Goal: Transaction & Acquisition: Obtain resource

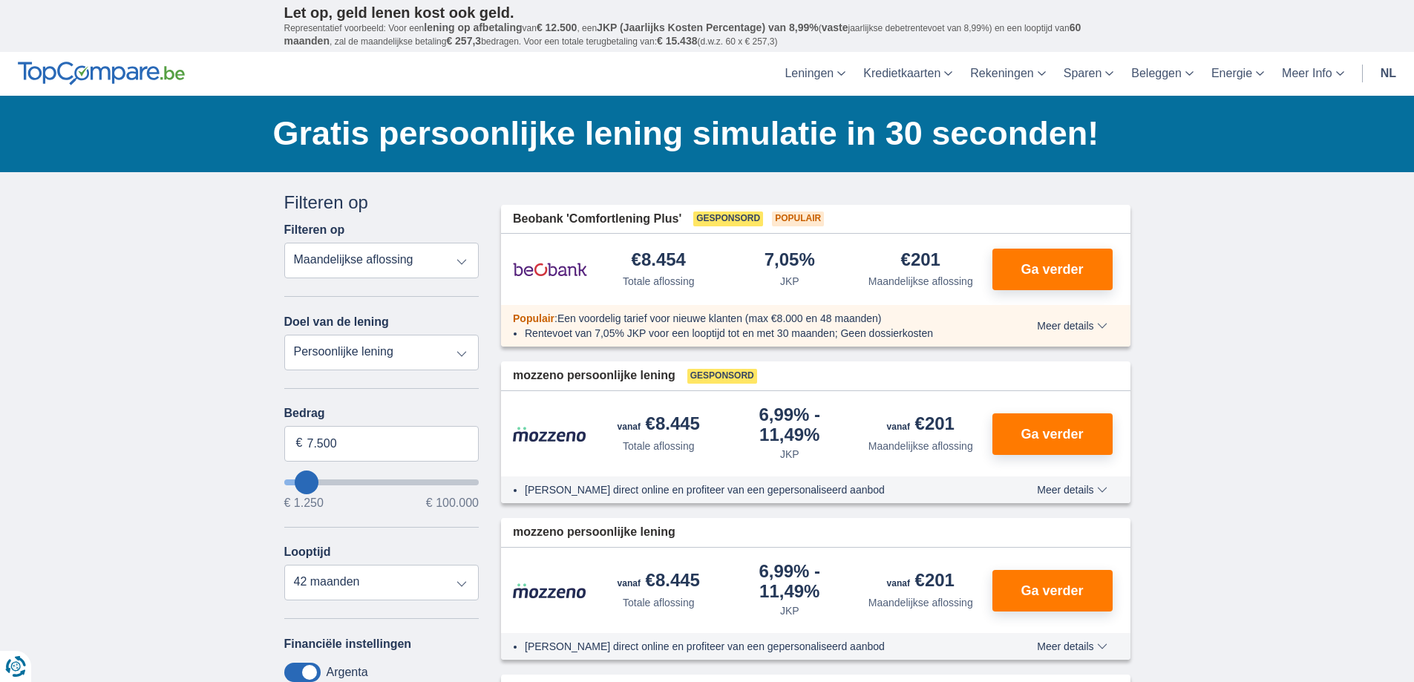
click at [300, 347] on select "Persoonlijke lening Auto Moto / fiets Mobilhome / caravan Renovatie Energie Sch…" at bounding box center [381, 353] width 195 height 36
select select "caravan"
click at [284, 335] on select "Persoonlijke lening Auto Moto / fiets Mobilhome / caravan Renovatie Energie Sch…" at bounding box center [381, 353] width 195 height 36
type input "15.000"
type input "15250"
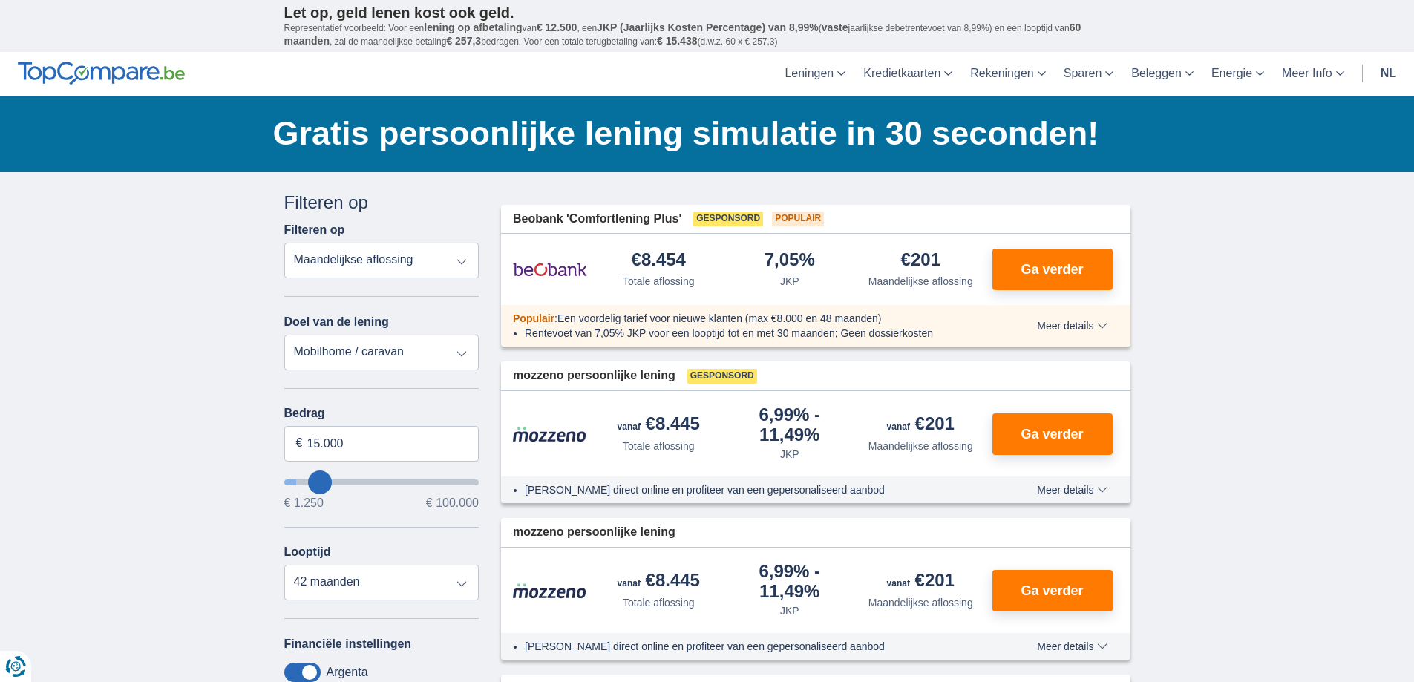
select select "60"
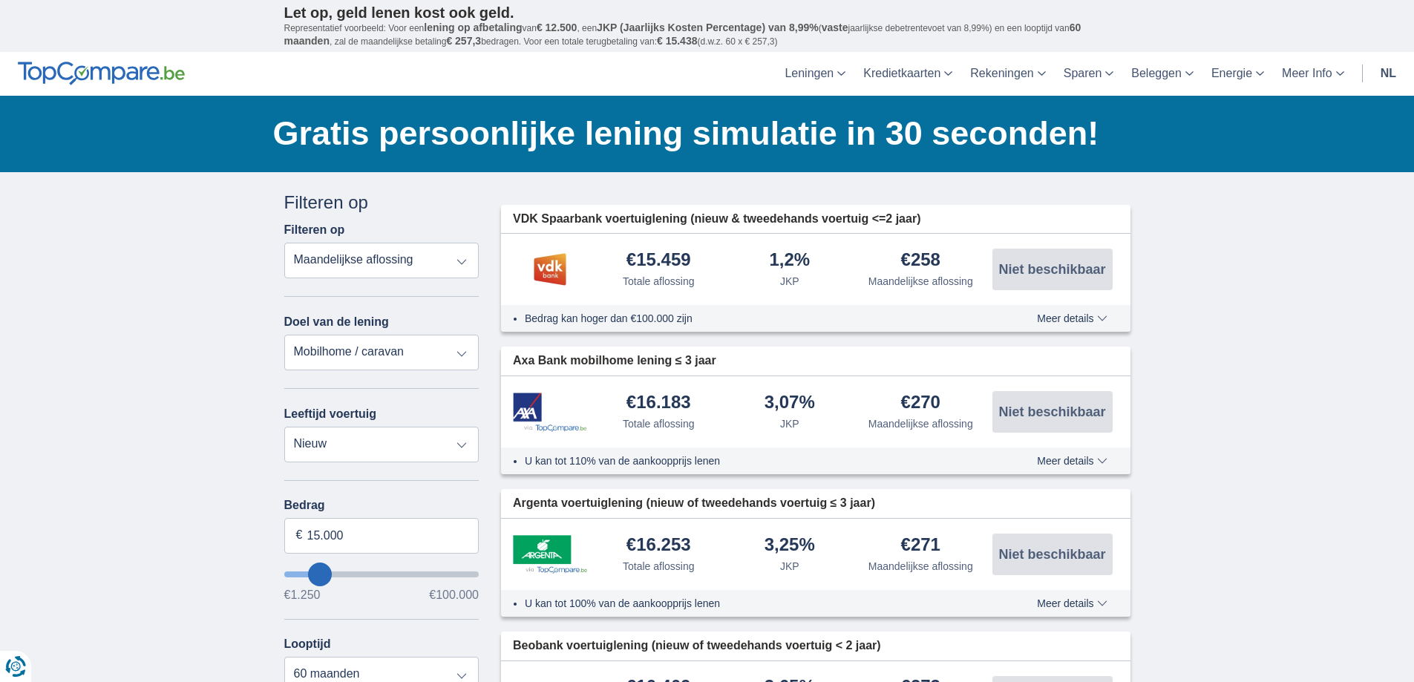
click at [320, 356] on select "Persoonlijke lening Auto Moto / fiets Mobilhome / caravan Renovatie Energie Sch…" at bounding box center [381, 353] width 195 height 36
click at [321, 447] on select "Nieuw 0-1 jaar 1-2 jaar 2-3 jaar 3-4 jaar 4-5 jaar 5+ jaar" at bounding box center [381, 445] width 195 height 36
select select "4-5"
click at [284, 427] on select "Nieuw 0-1 jaar 1-2 jaar 2-3 jaar 3-4 jaar 4-5 jaar 5+ jaar" at bounding box center [381, 445] width 195 height 36
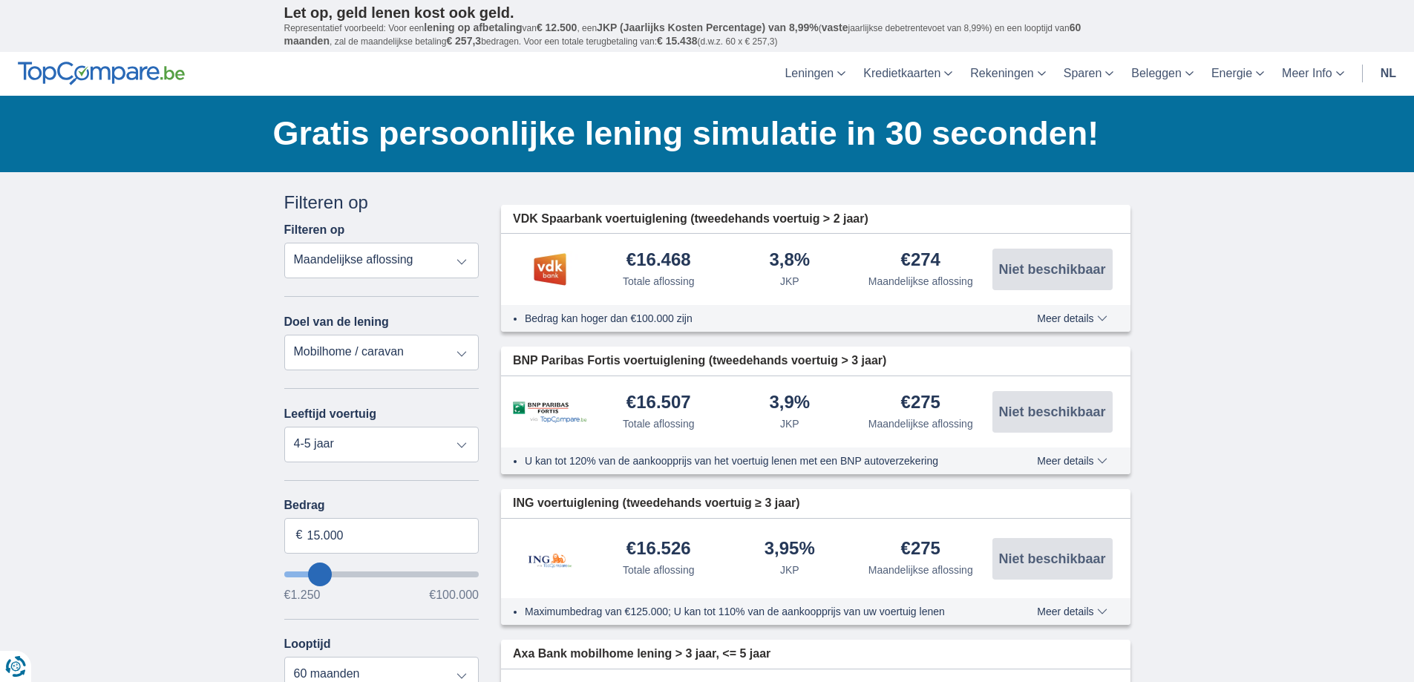
type input "14.250"
type input "14250"
type input "13.250"
type input "13250"
type input "12.250"
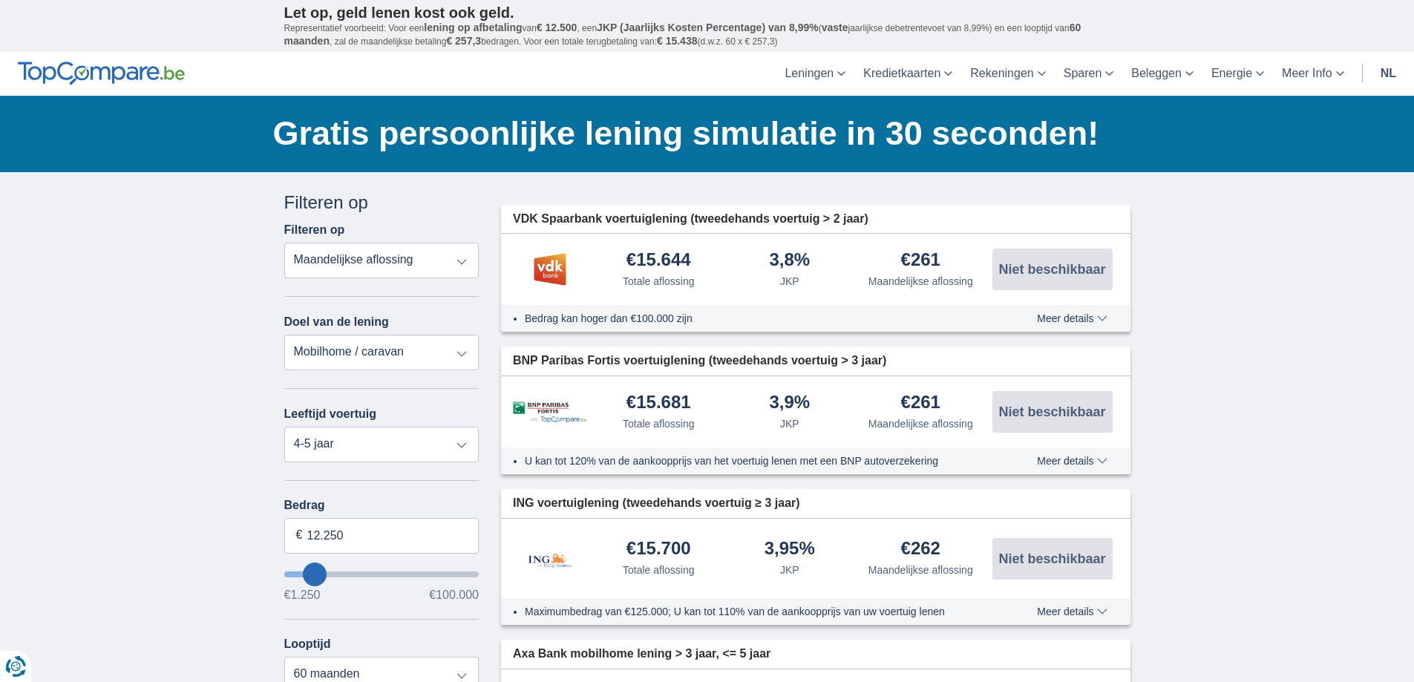
type input "11250"
type input "7.250"
type input "7250"
select select "42"
type input "6.250"
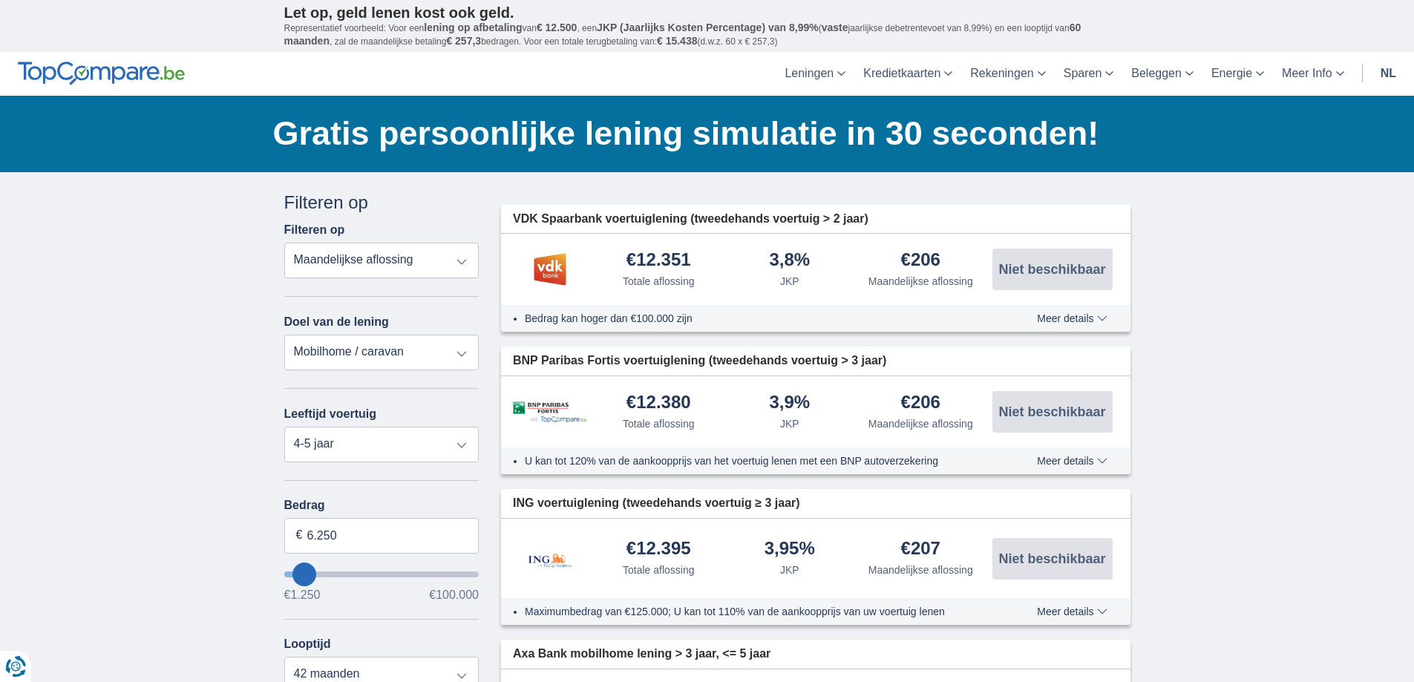
type input "6250"
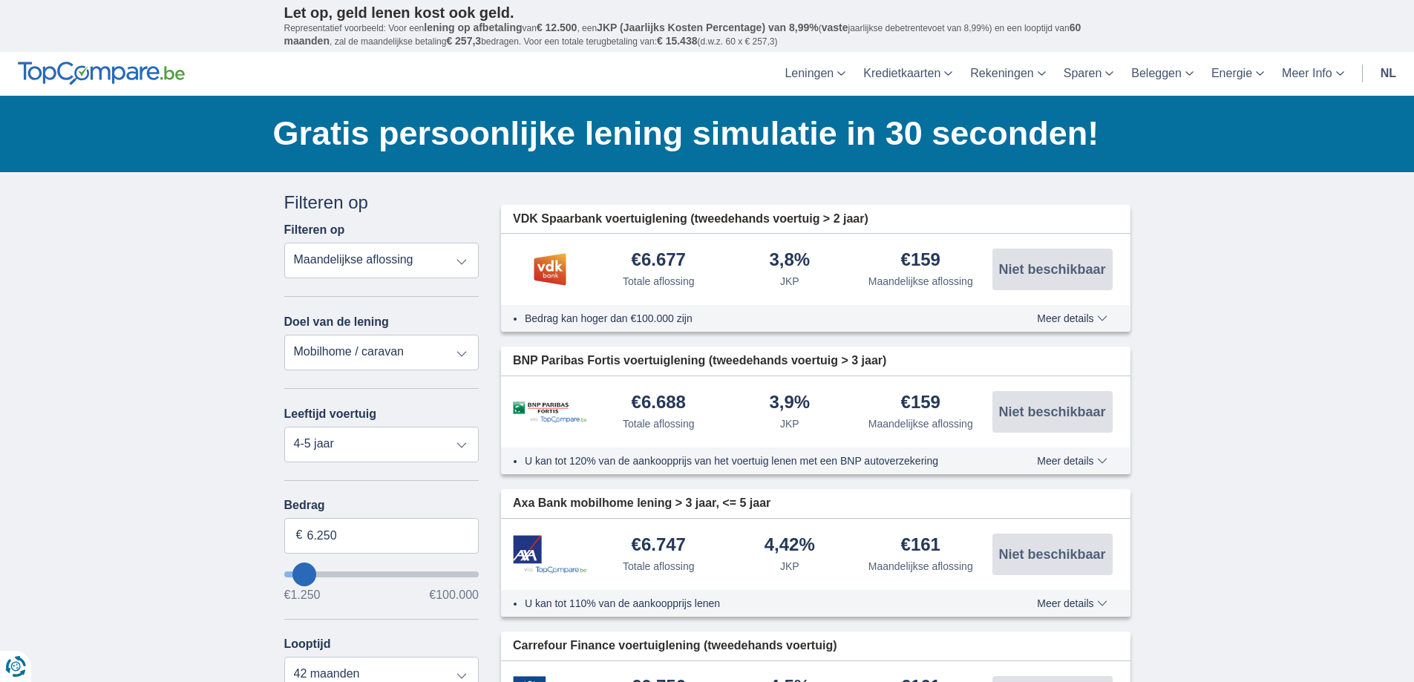
type input "5.250"
type input "5250"
select select "36"
type input "6.250"
type input "7250"
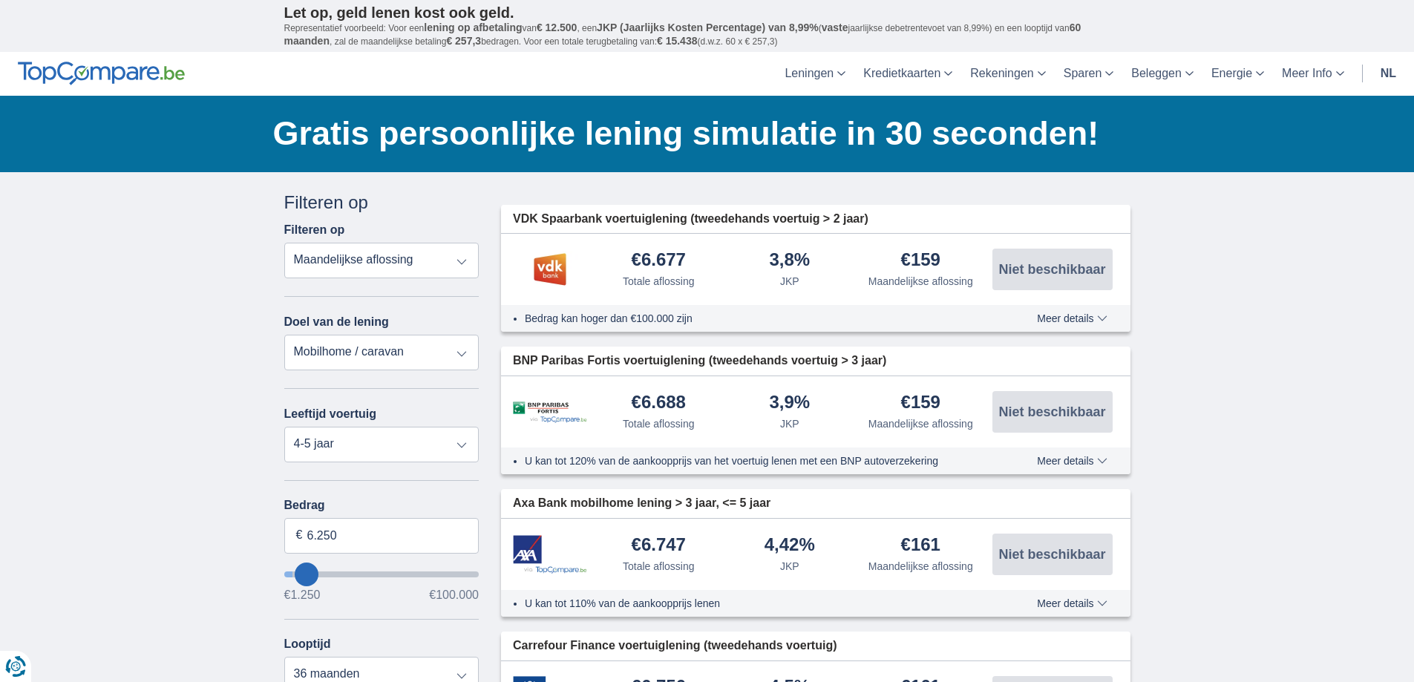
type input "7.250"
select select "42"
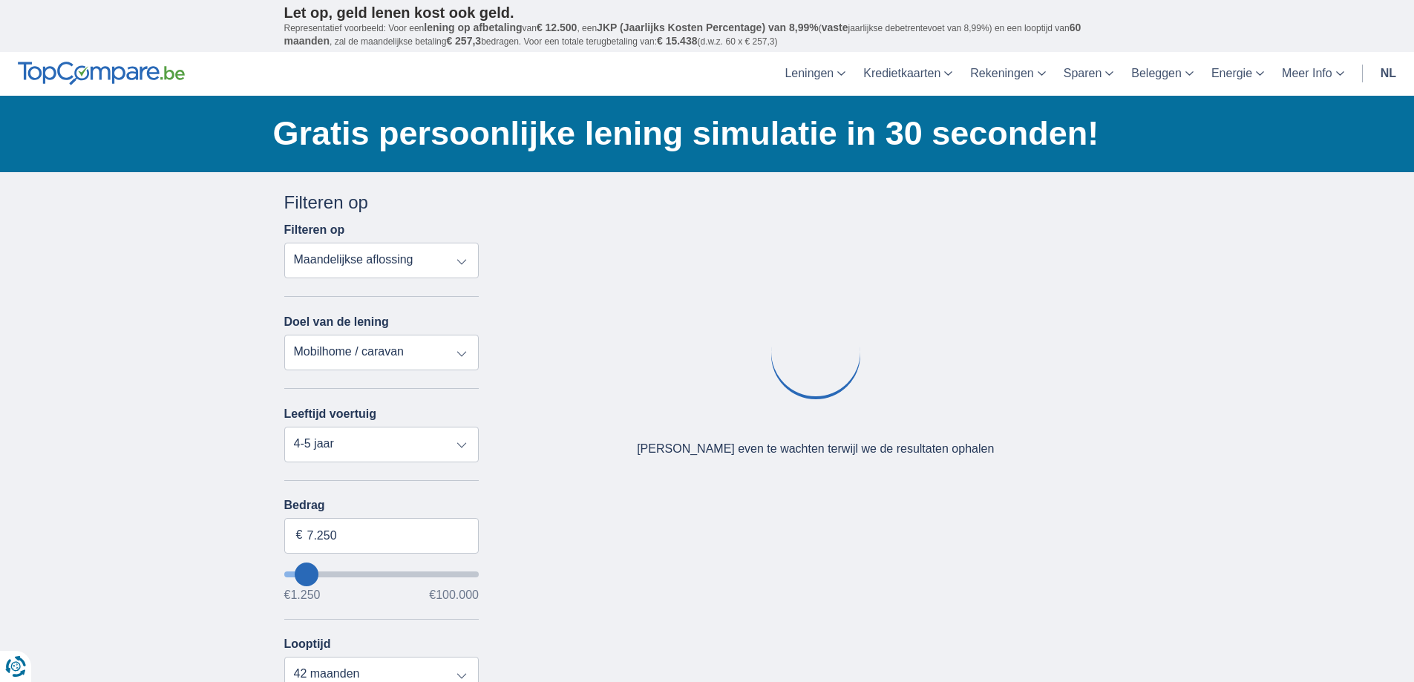
click at [318, 574] on input "wantToBorrow" at bounding box center [381, 575] width 195 height 6
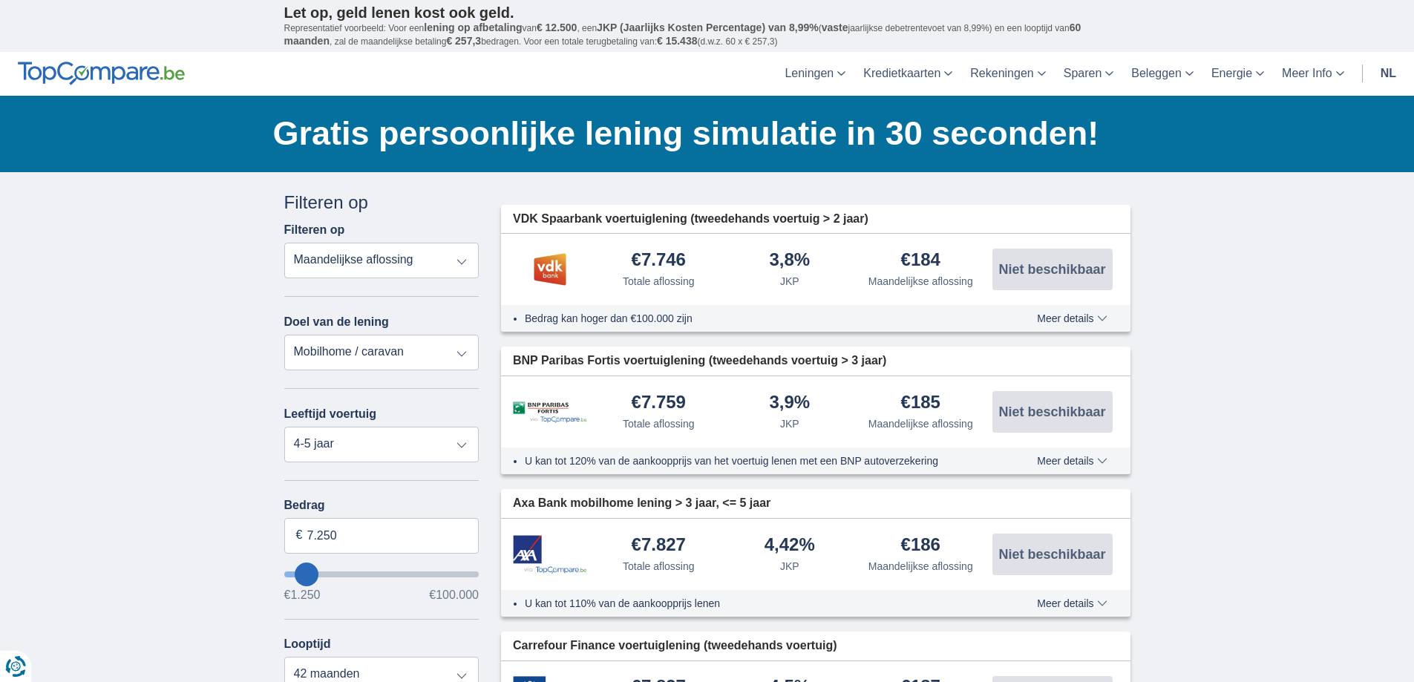
type input "16.250"
type input "16250"
select select "84"
type input "17.250"
type input "17250"
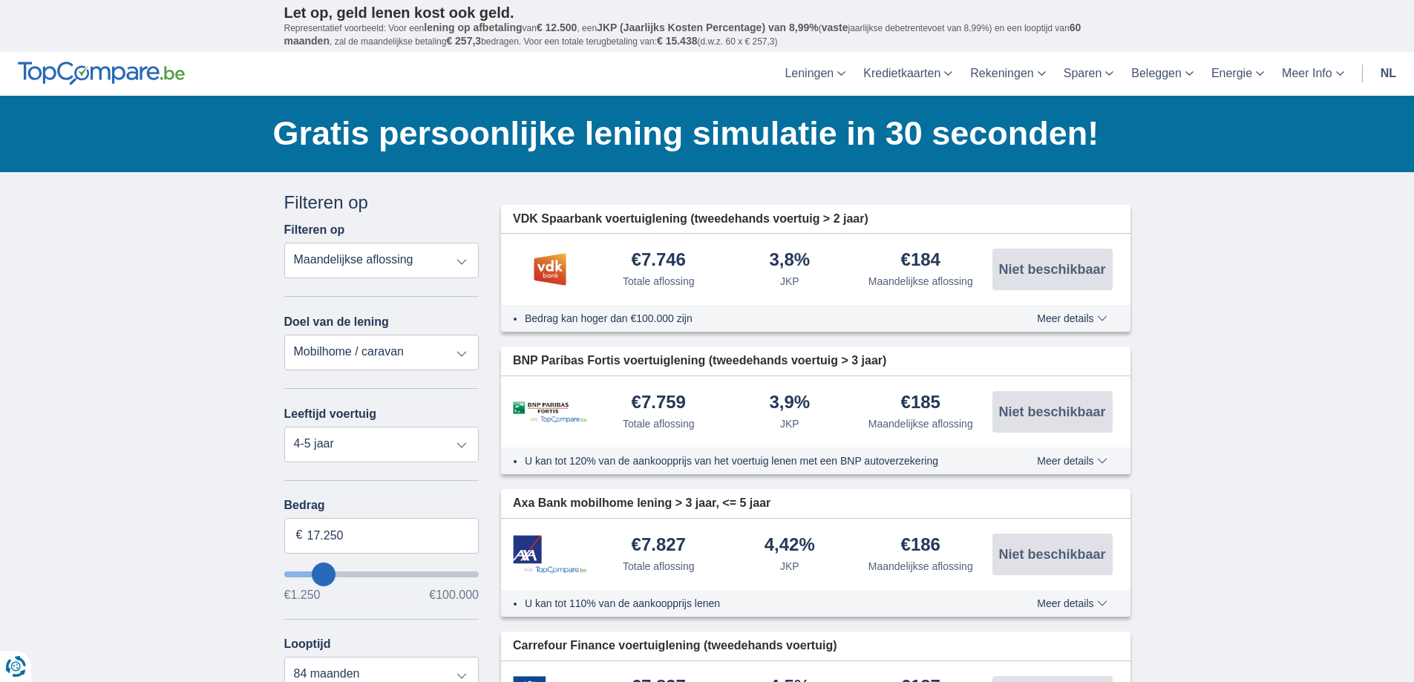
click at [324, 574] on input "wantToBorrow" at bounding box center [381, 575] width 195 height 6
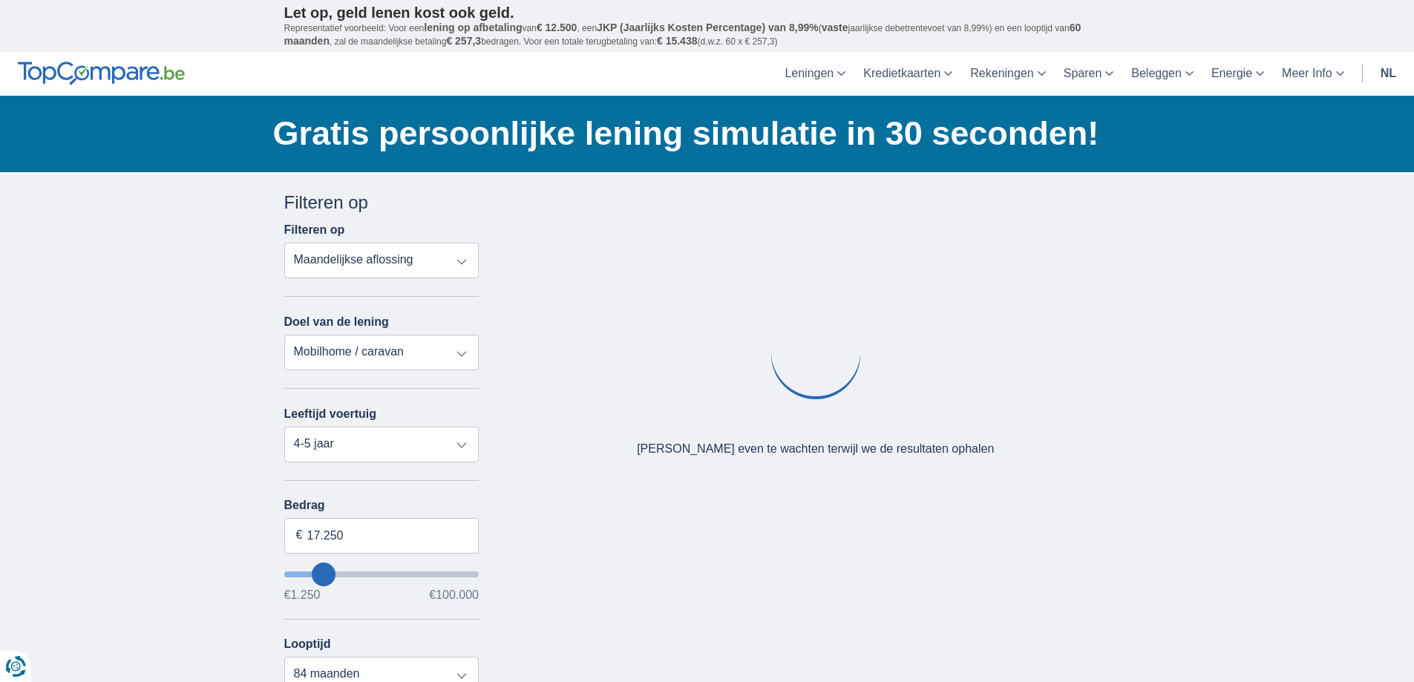
click at [314, 572] on input "wantToBorrow" at bounding box center [381, 575] width 195 height 6
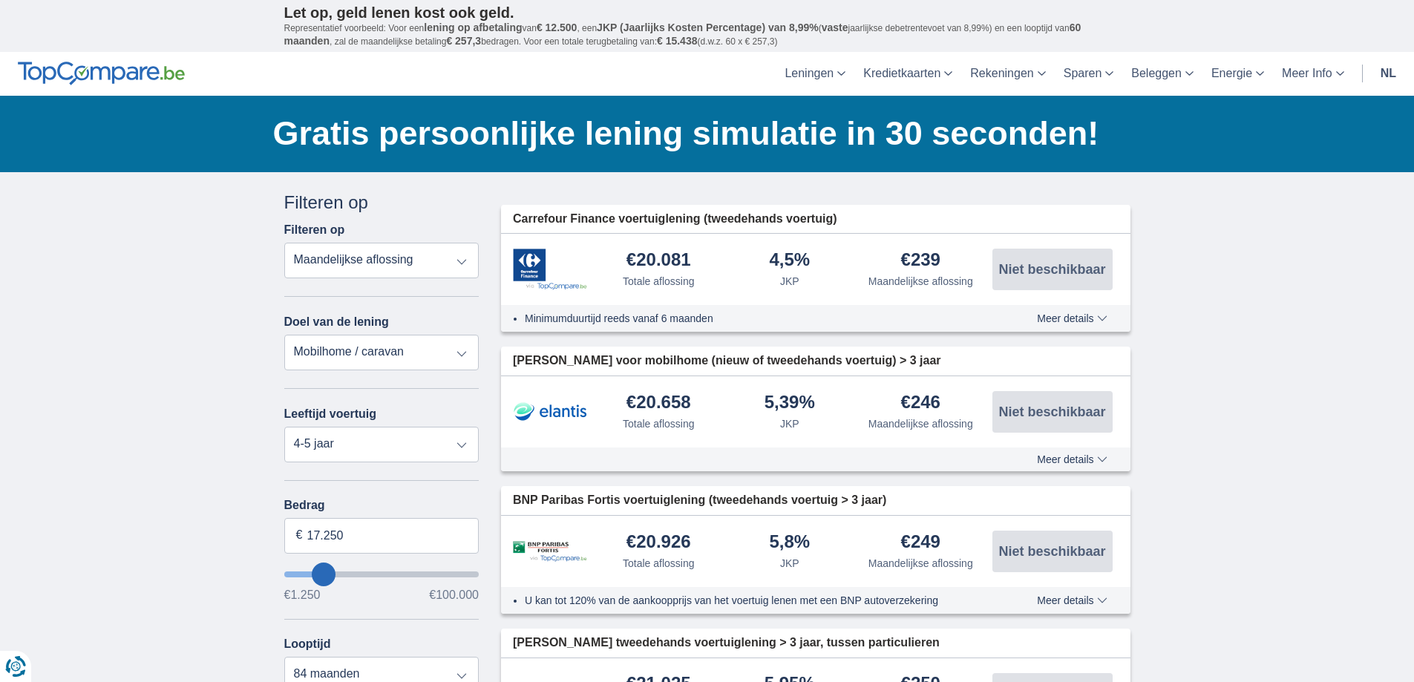
type input "6.250"
type input "6250"
select select "42"
type input "6250"
click at [305, 572] on input "wantToBorrow" at bounding box center [381, 575] width 195 height 6
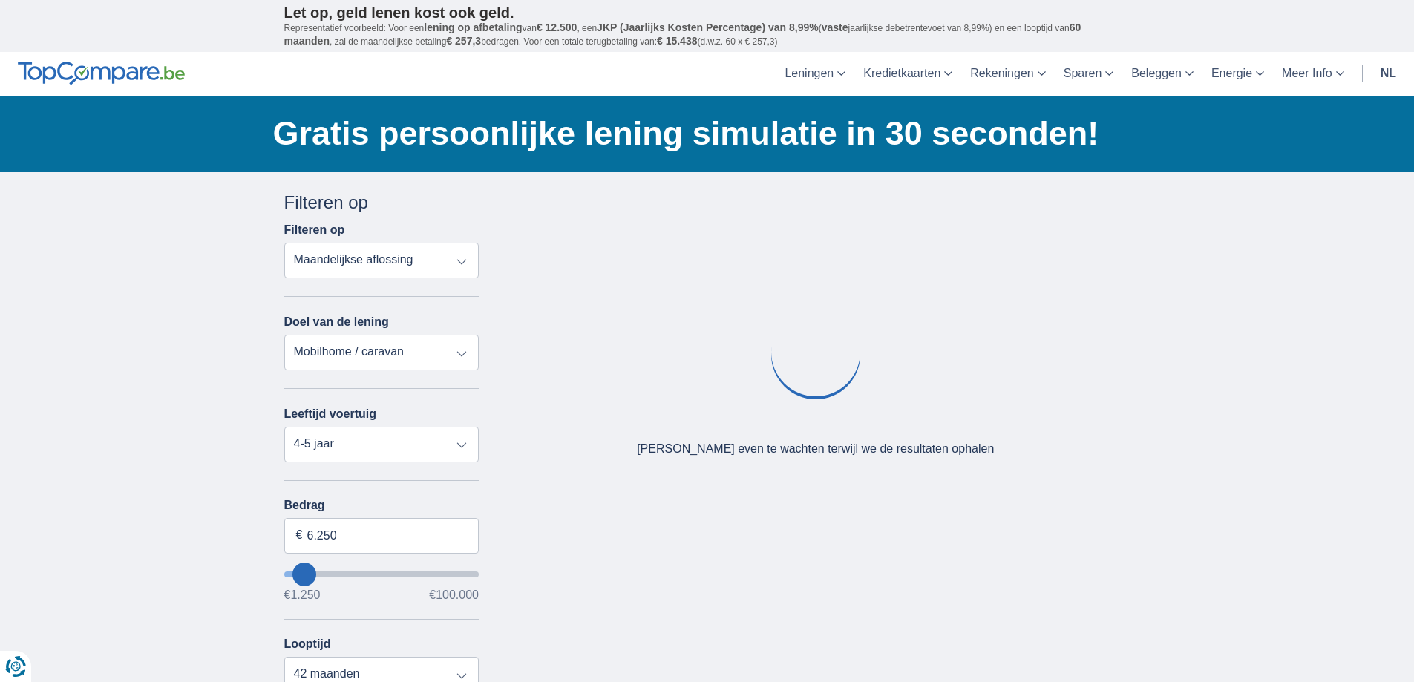
type input "7.250"
type input "7250"
type input "8.250"
type input "8250"
select select "48"
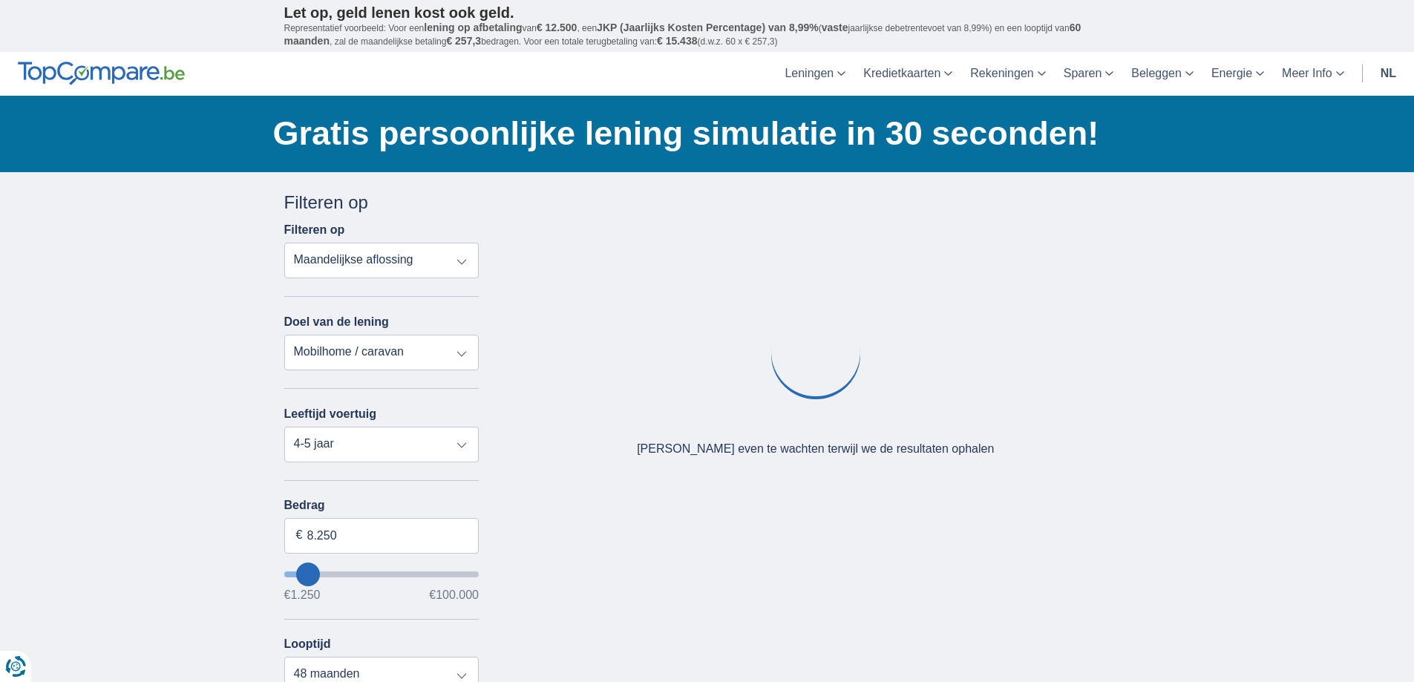
type input "9250"
type input "9.250"
type input "10250"
type input "10.250"
select select "60"
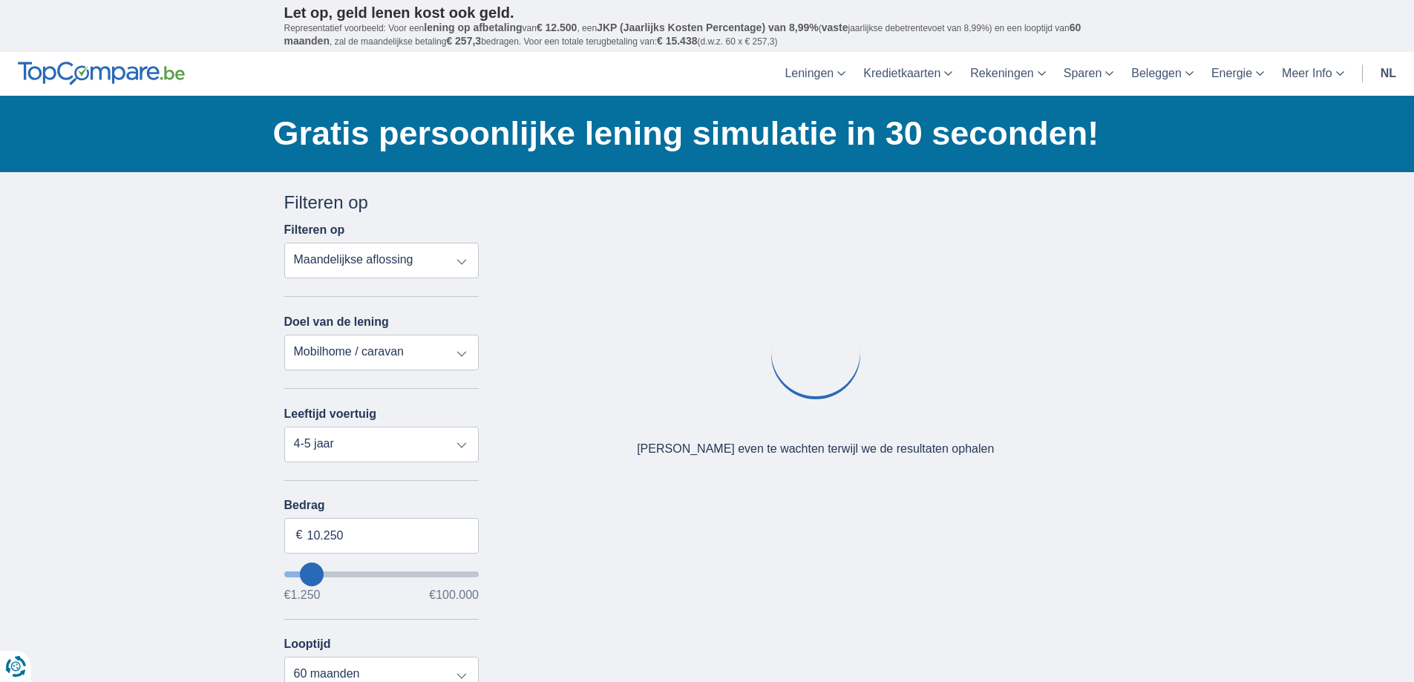
type input "9250"
type input "9.250"
select select "48"
type input "10250"
type input "10.250"
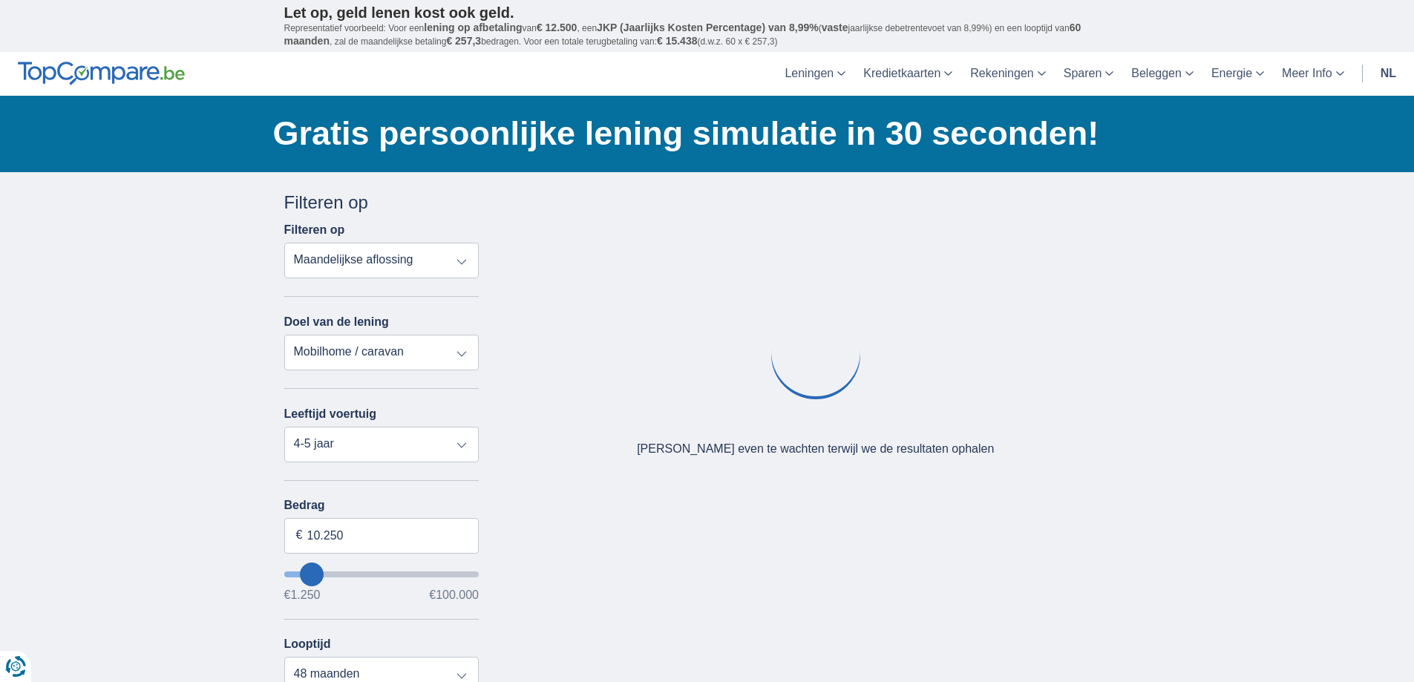
select select "60"
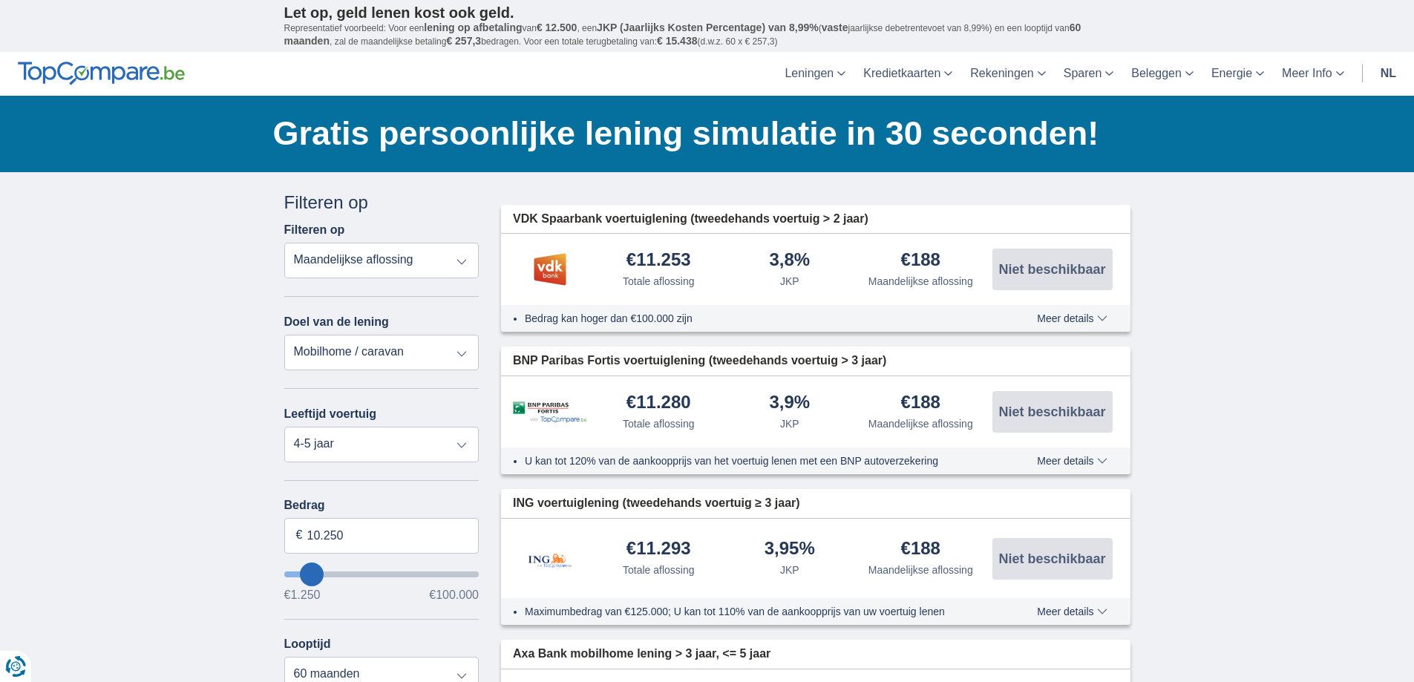
type input "11.250"
type input "11250"
type input "10.250"
type input "9250"
type input "9.250"
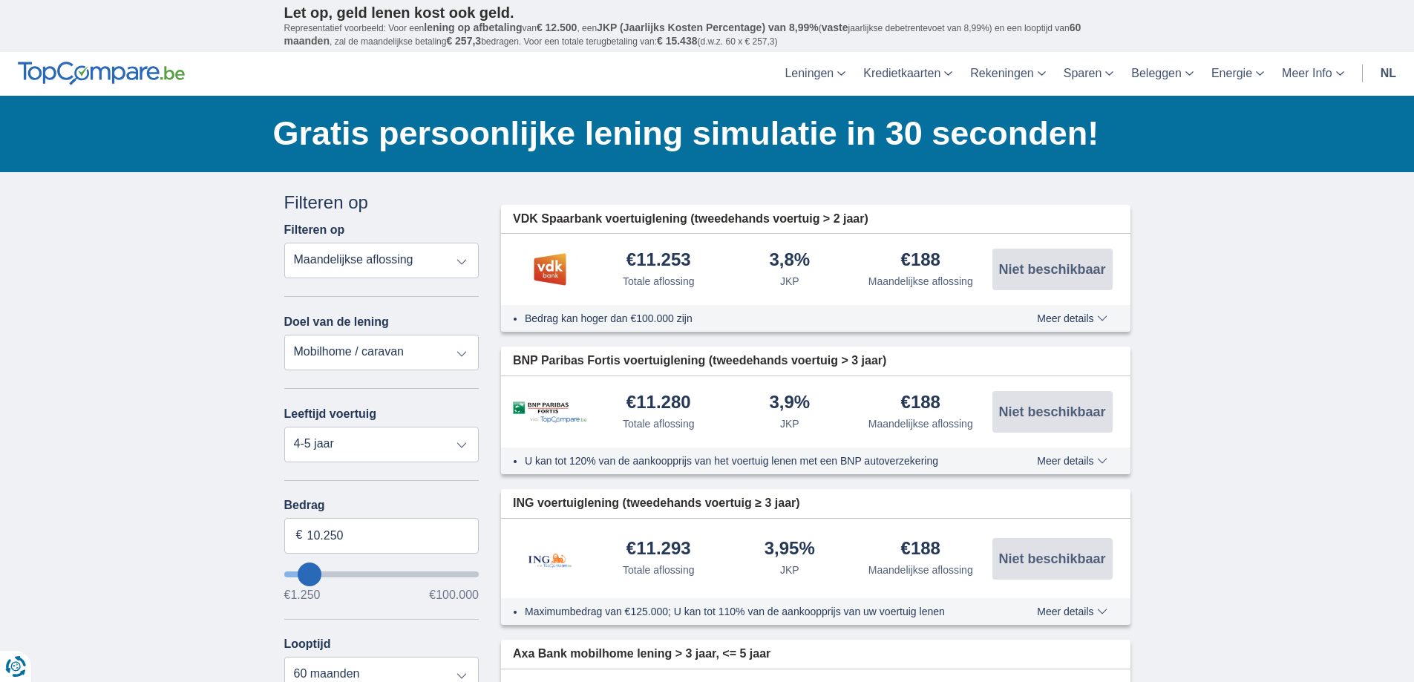
select select "48"
click at [326, 537] on input "9.250" at bounding box center [381, 536] width 195 height 36
type input "9.500"
type input "9250"
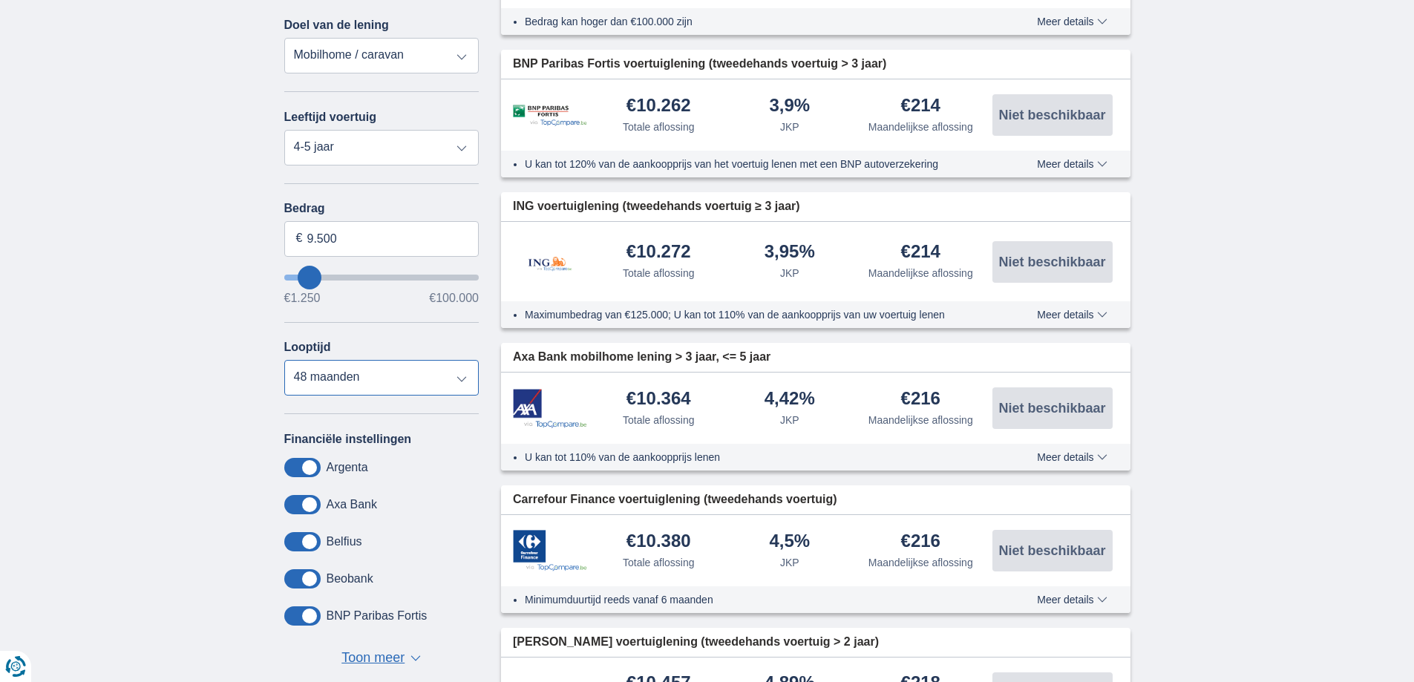
click at [462, 384] on select "12 maanden 18 maanden 24 maanden 30 maanden 36 maanden 42 maanden 48 maanden" at bounding box center [381, 378] width 195 height 36
click at [284, 360] on select "12 maanden 18 maanden 24 maanden 30 maanden 36 maanden 42 maanden 48 maanden" at bounding box center [381, 378] width 195 height 36
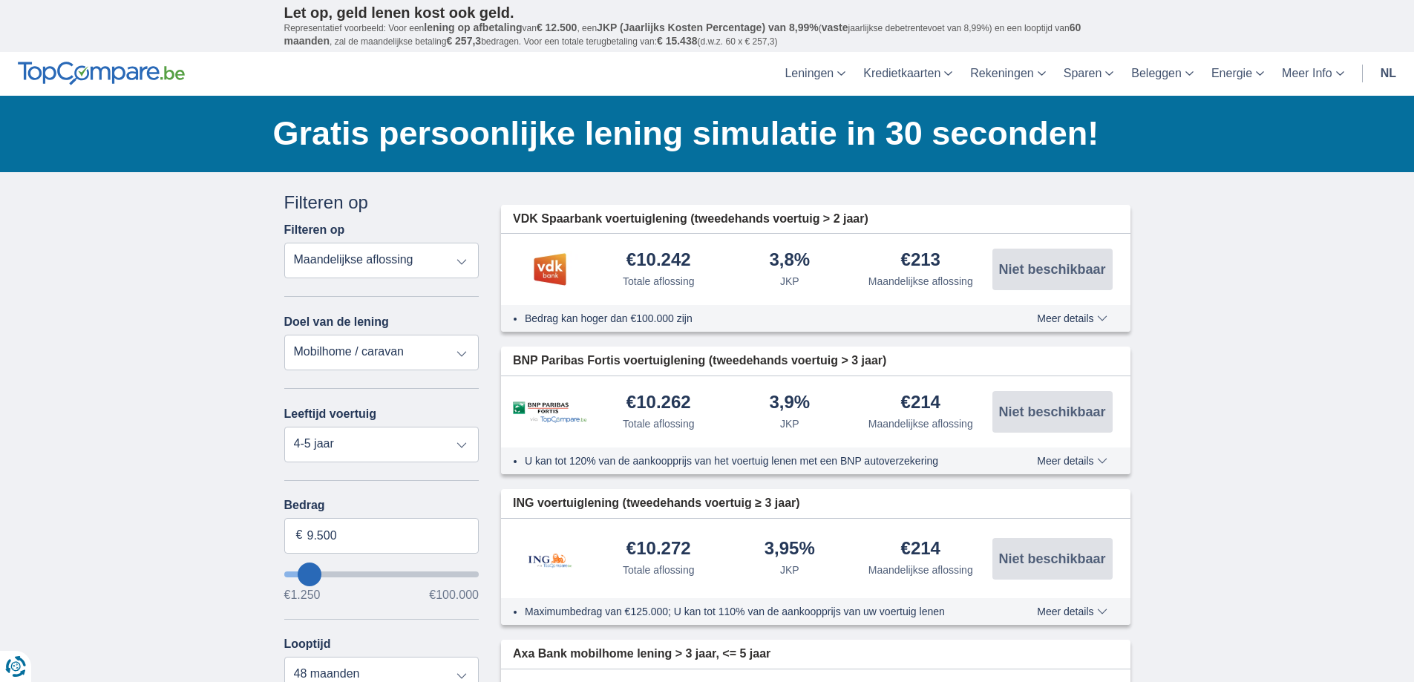
click at [452, 349] on select "Persoonlijke lening Auto Moto / fiets Mobilhome / caravan Renovatie Energie Sch…" at bounding box center [381, 353] width 195 height 36
select select "personalLoan"
click at [284, 335] on select "Persoonlijke lening Auto Moto / fiets Mobilhome / caravan Renovatie Energie Sch…" at bounding box center [381, 353] width 195 height 36
type input "7.500"
type input "7250"
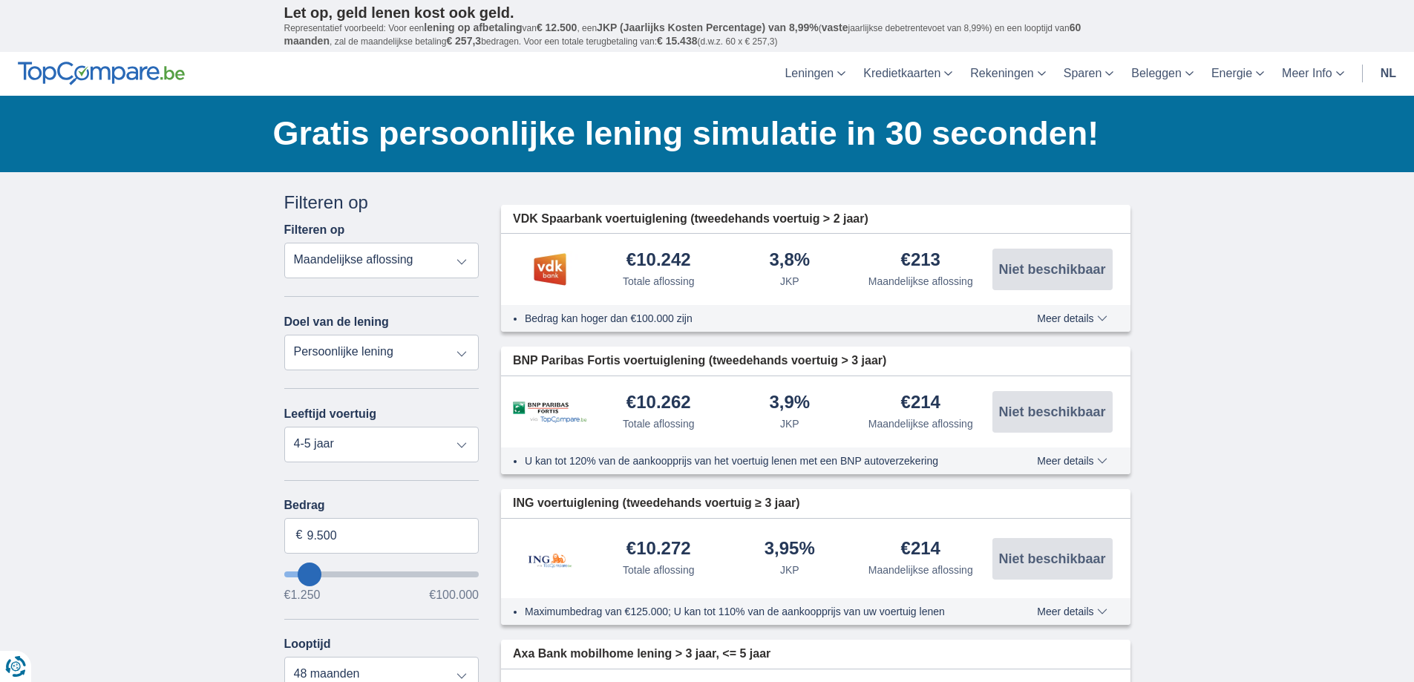
select select "42"
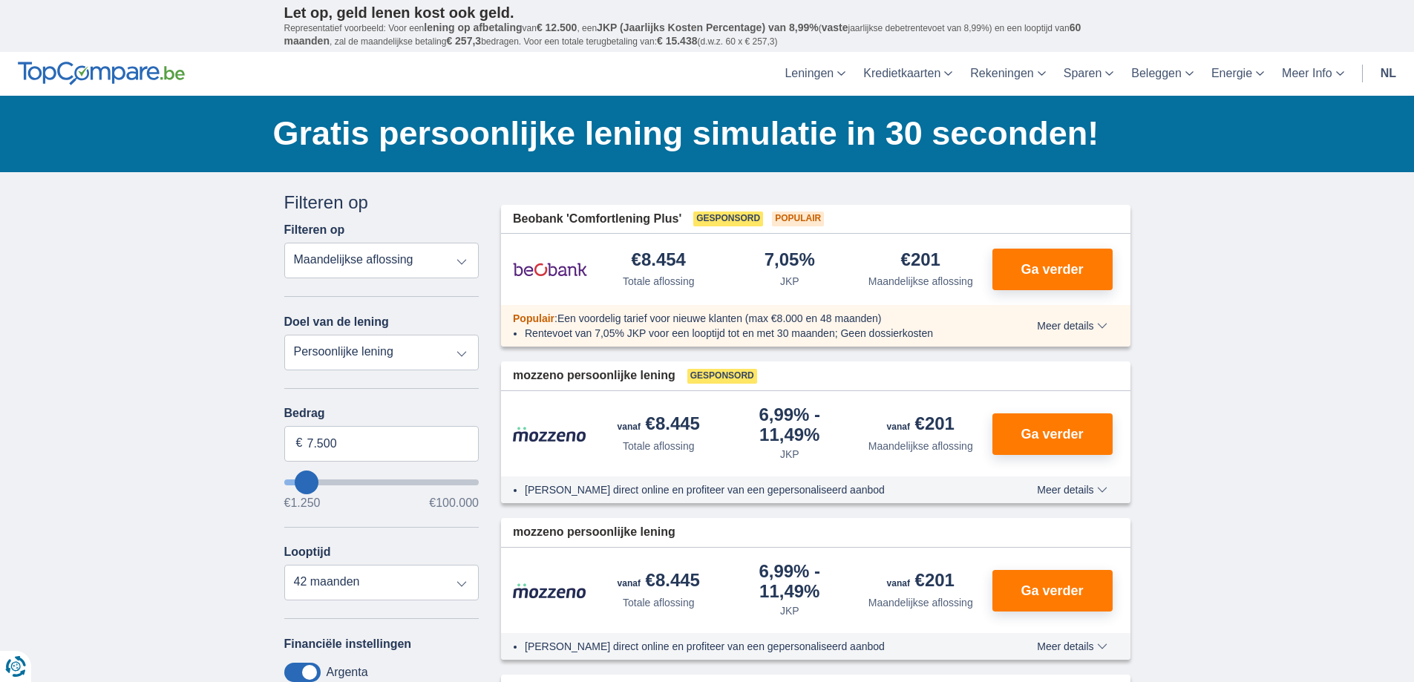
type input "15.250"
type input "15250"
select select "84"
type input "15250"
click at [321, 479] on input "wantToBorrow" at bounding box center [381, 482] width 195 height 6
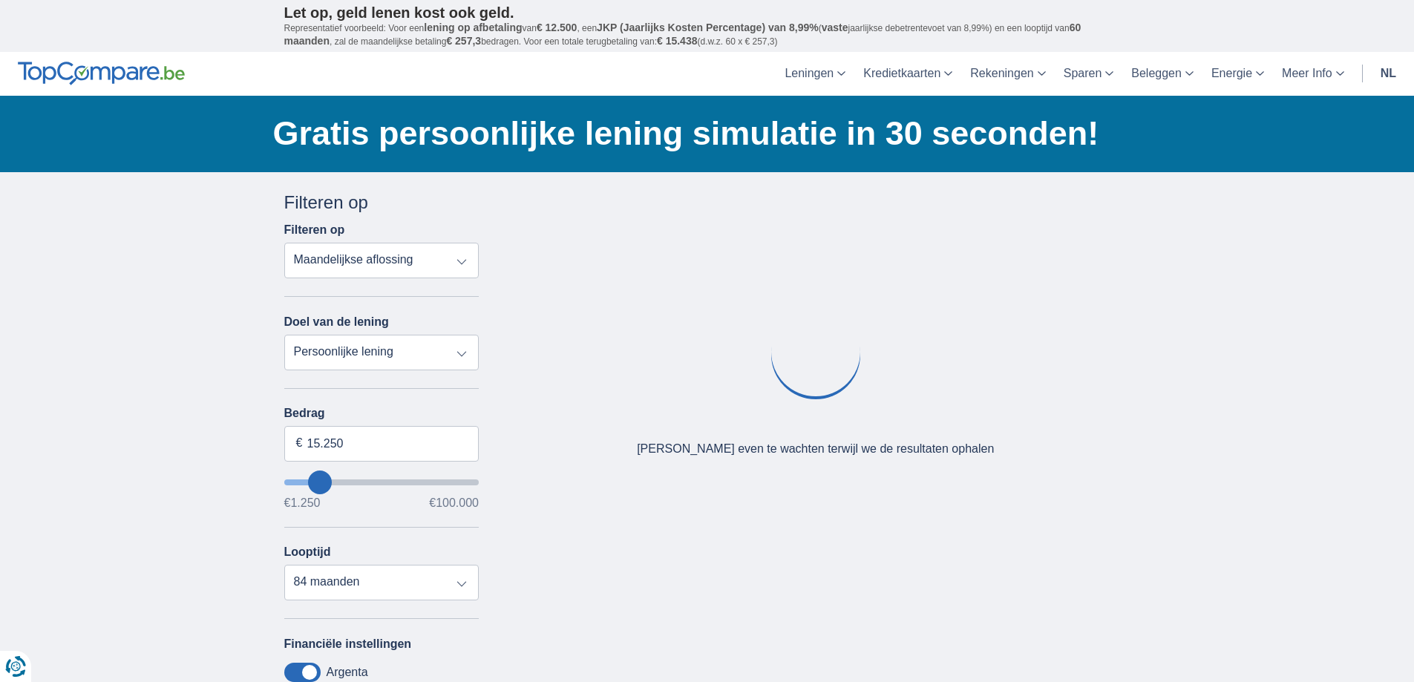
click at [316, 479] on input "wantToBorrow" at bounding box center [381, 482] width 195 height 6
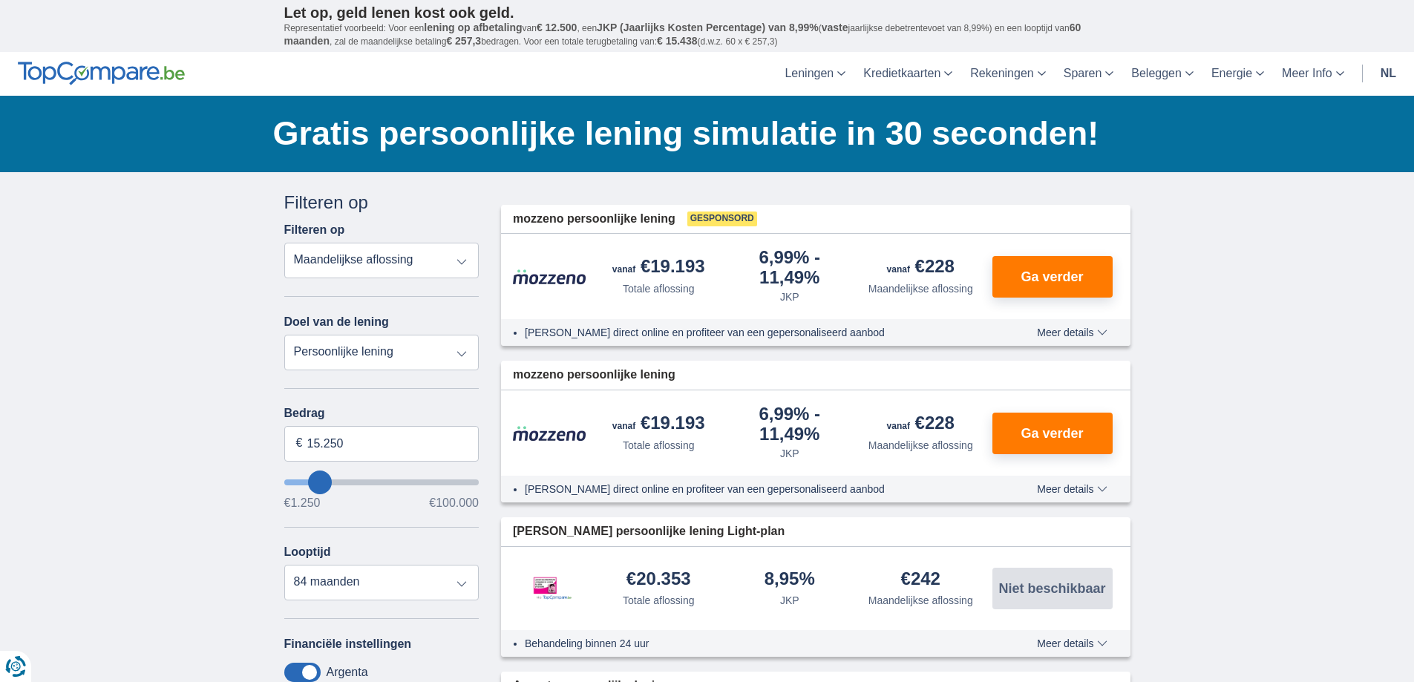
type input "12.250"
type input "12250"
select select "60"
type input "11.250"
type input "11250"
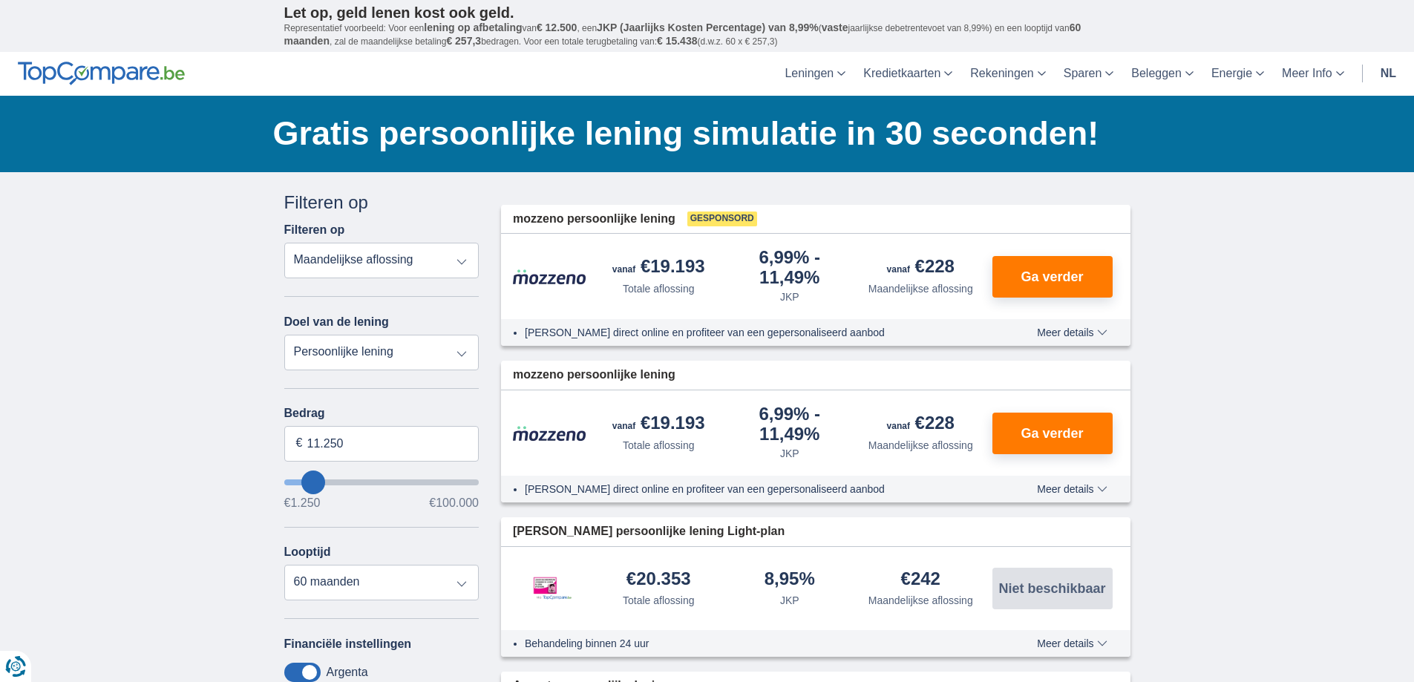
type input "10.250"
type input "10250"
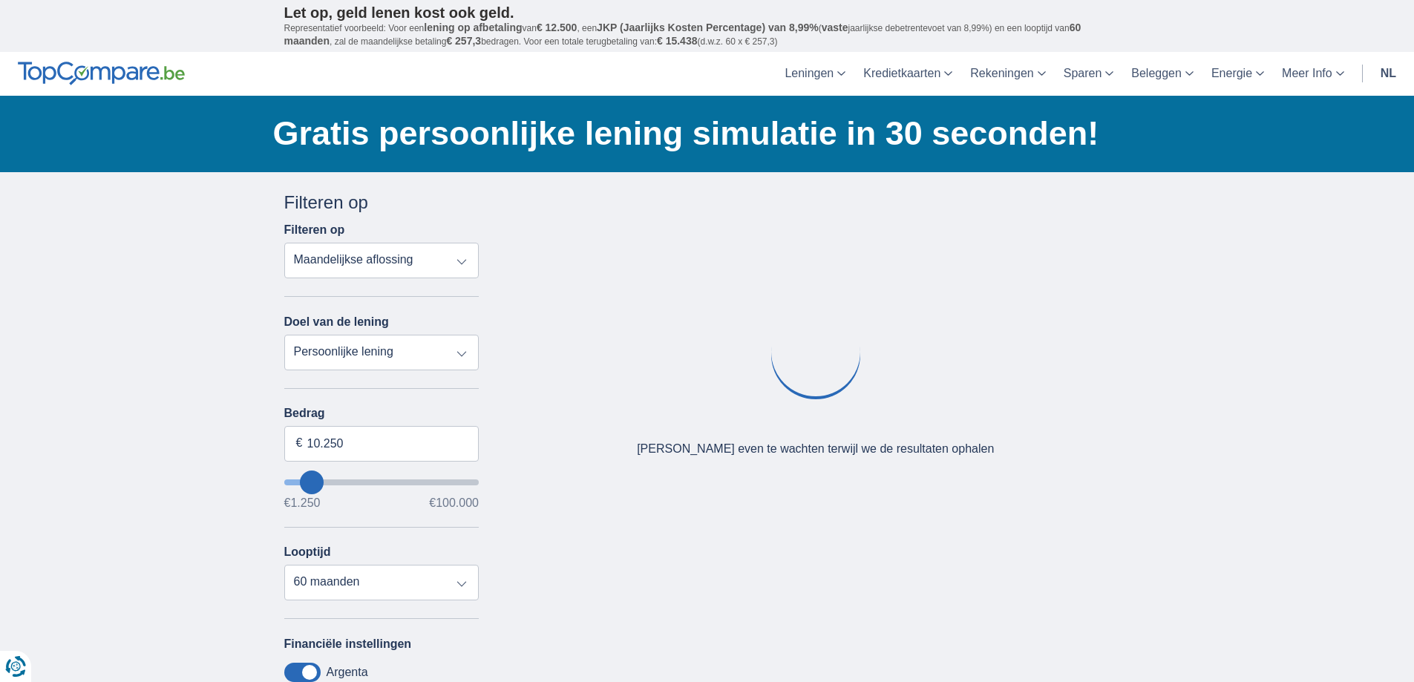
type input "9.250"
type input "9250"
select select "48"
type input "8.250"
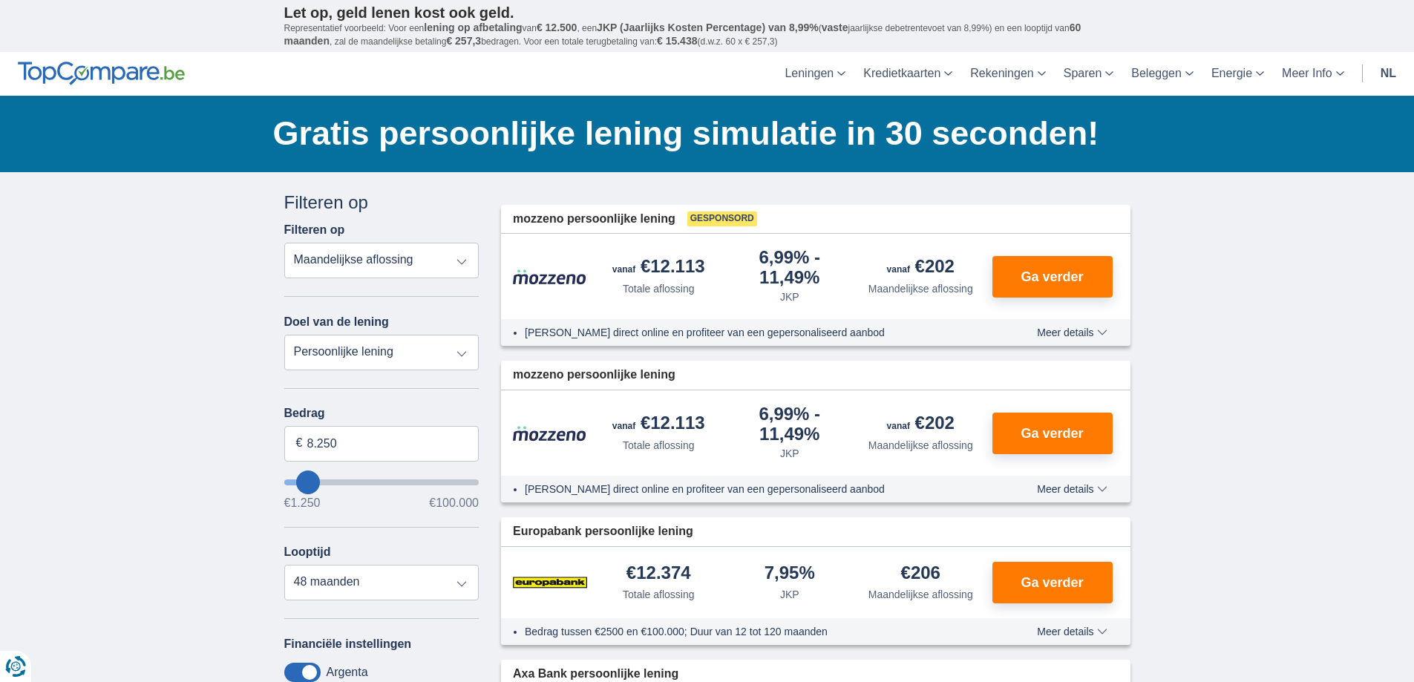
type input "8250"
click at [309, 479] on input "wantToBorrow" at bounding box center [381, 482] width 195 height 6
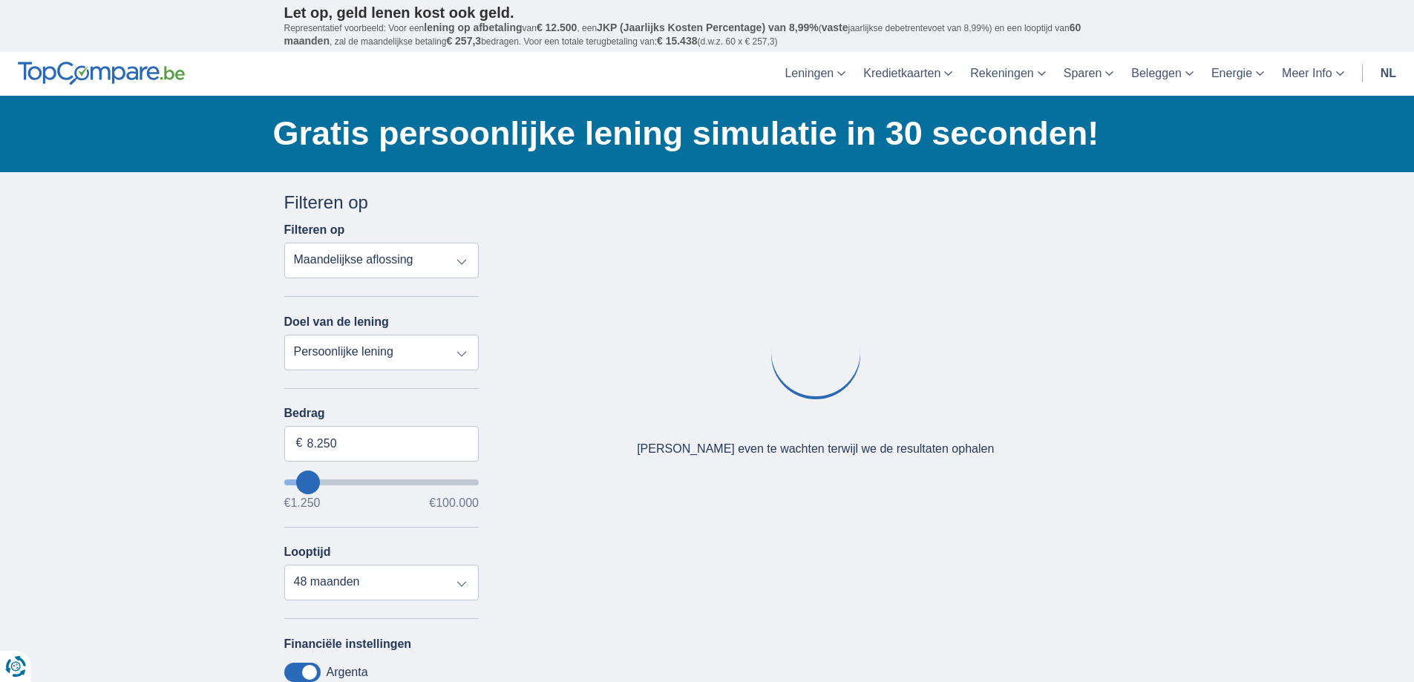
type input "9.250"
type input "9250"
type input "10.250"
type input "10250"
select select "60"
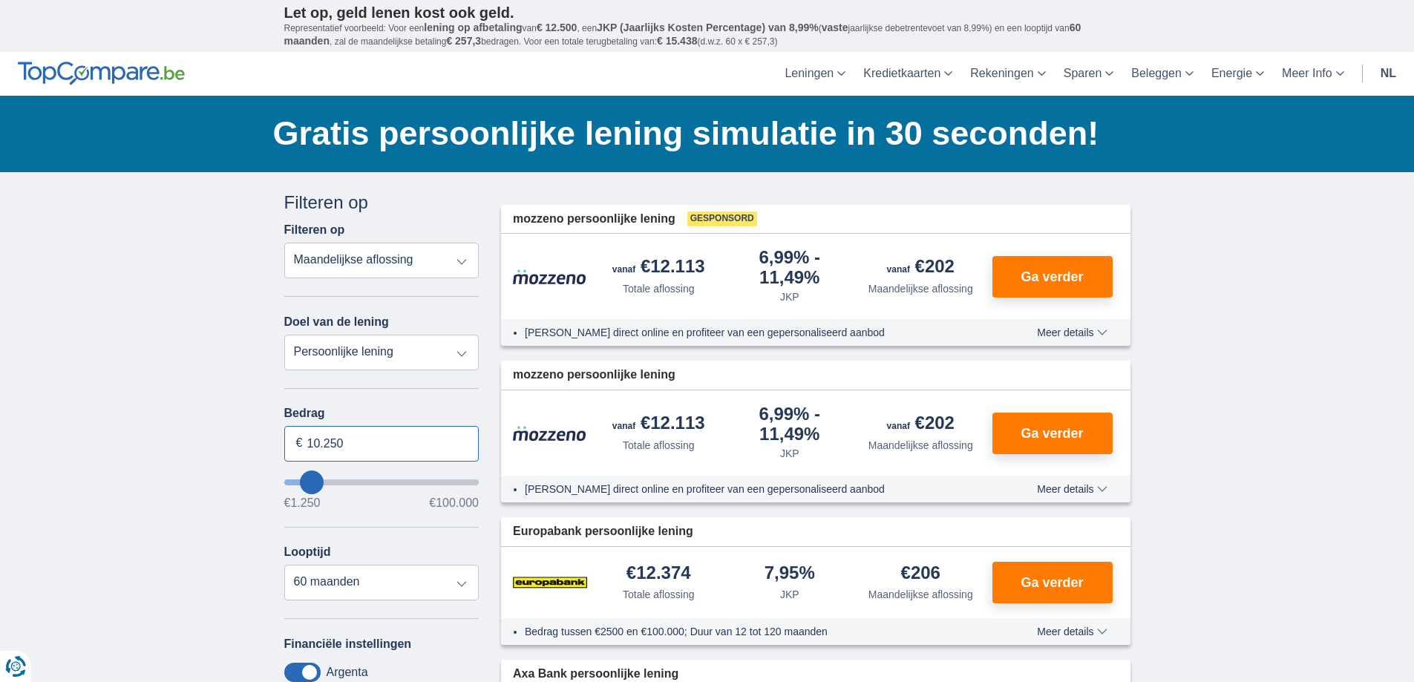
click at [310, 448] on input "10.250" at bounding box center [381, 444] width 195 height 36
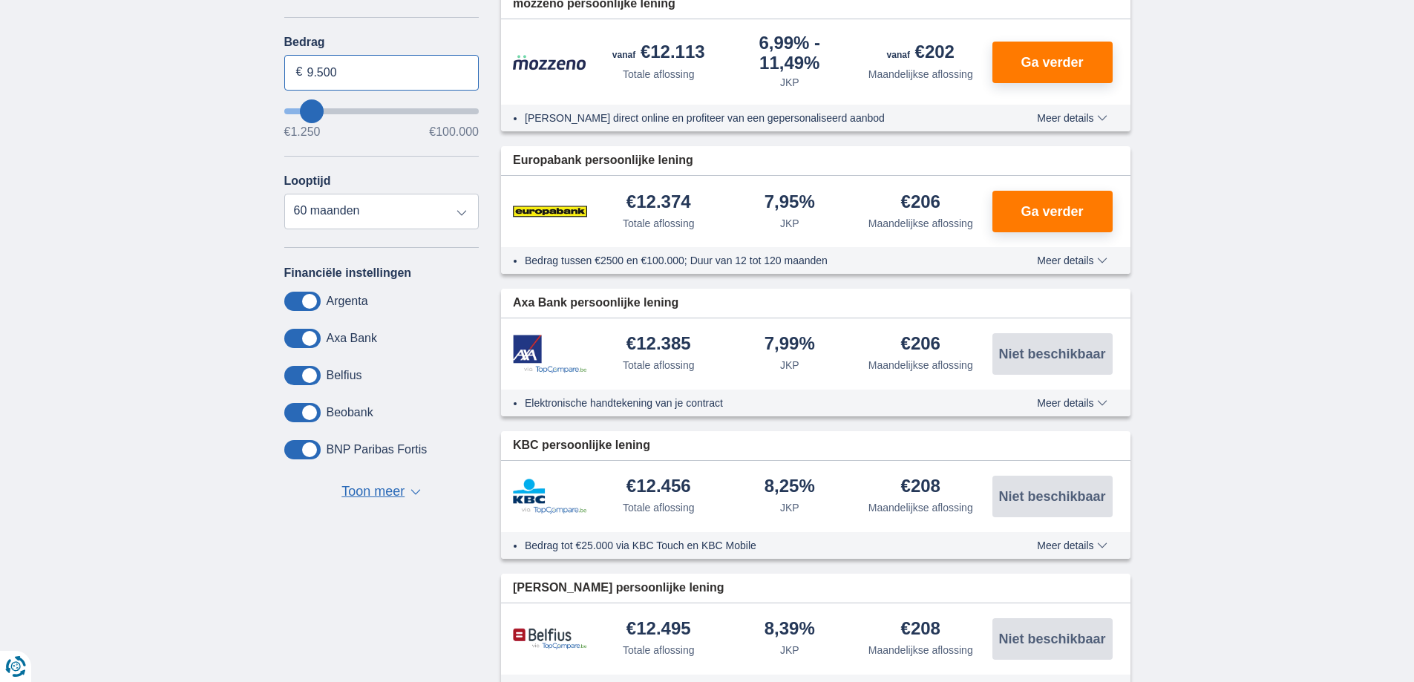
scroll to position [445, 0]
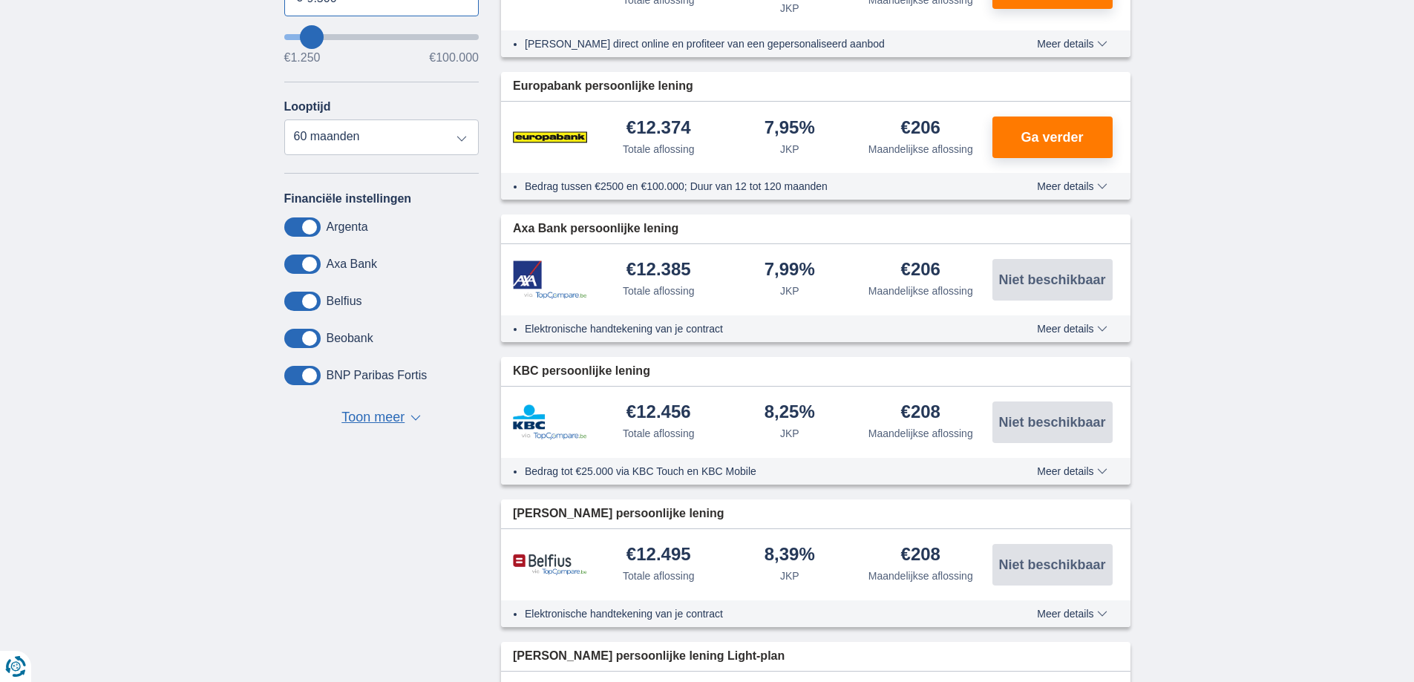
type input "9.500"
type input "9250"
select select "48"
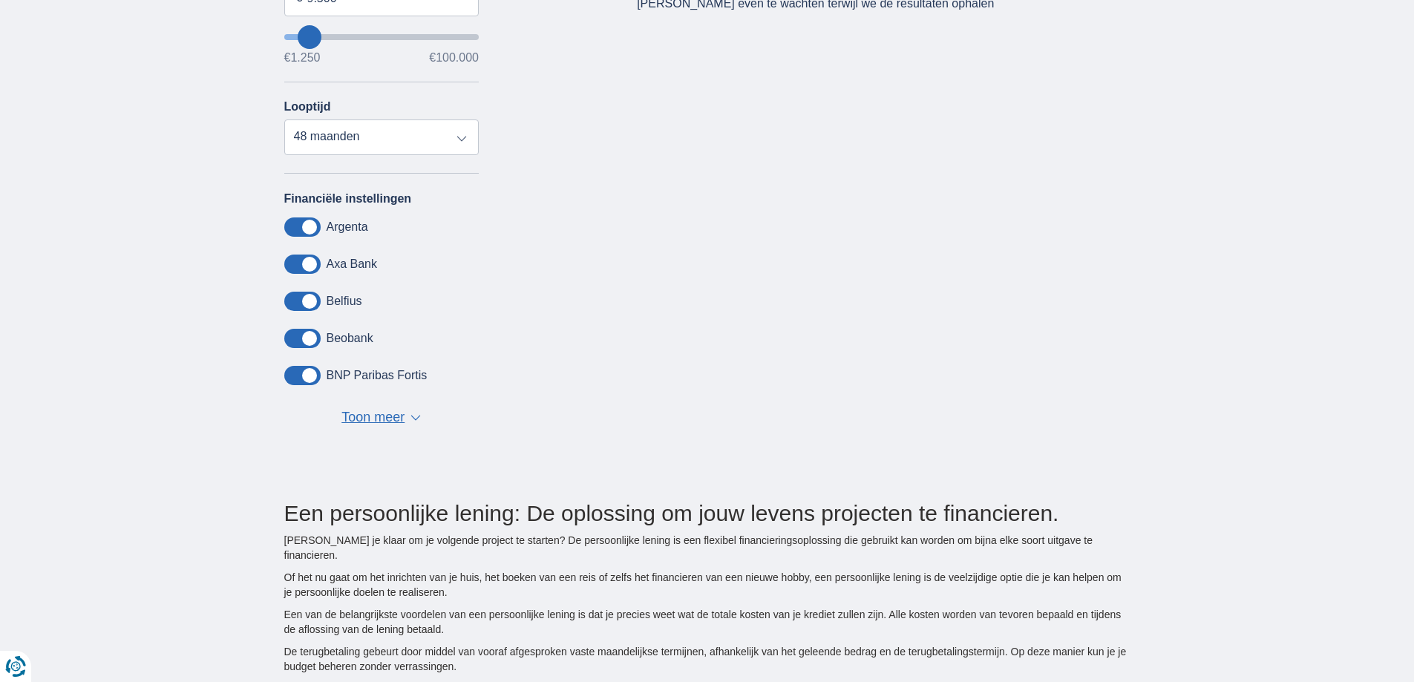
click at [1384, 293] on div "× widget.non-eligible-application.title widget.non-eligible-application.text no…" at bounding box center [707, 106] width 1414 height 759
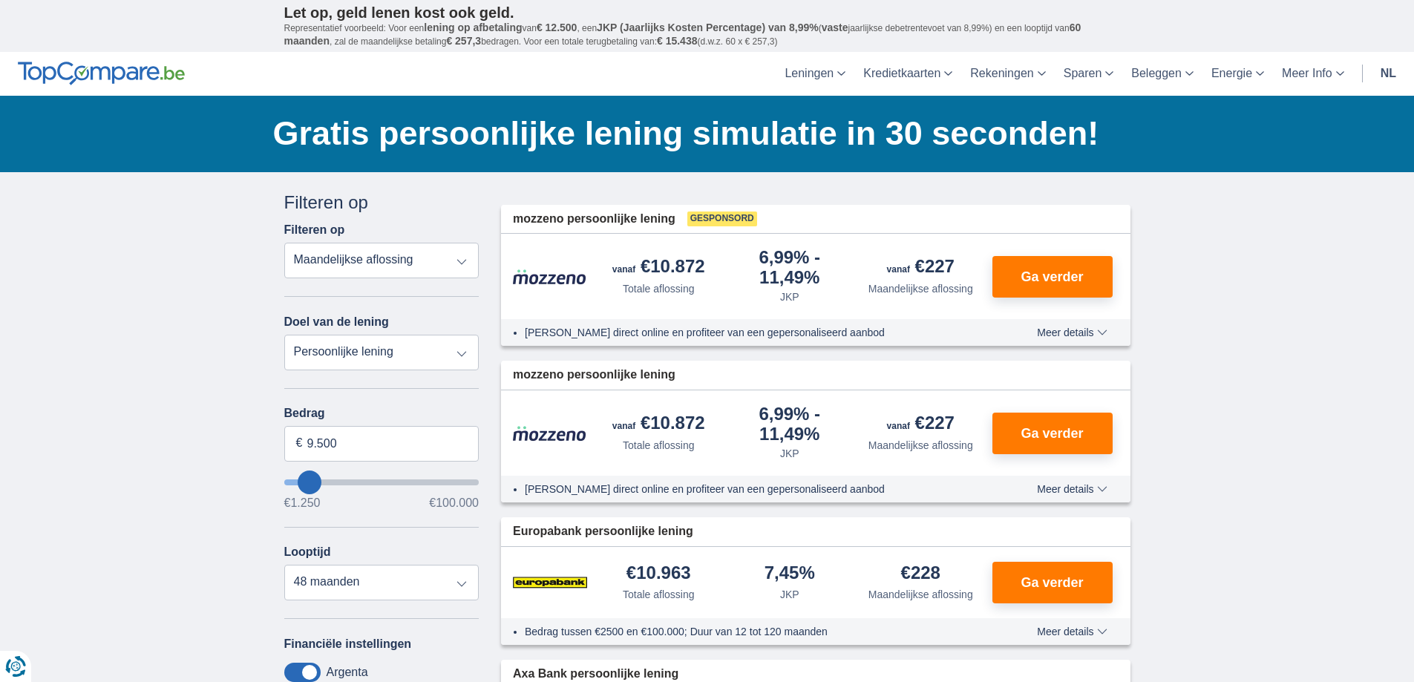
scroll to position [223, 0]
